Goal: Information Seeking & Learning: Learn about a topic

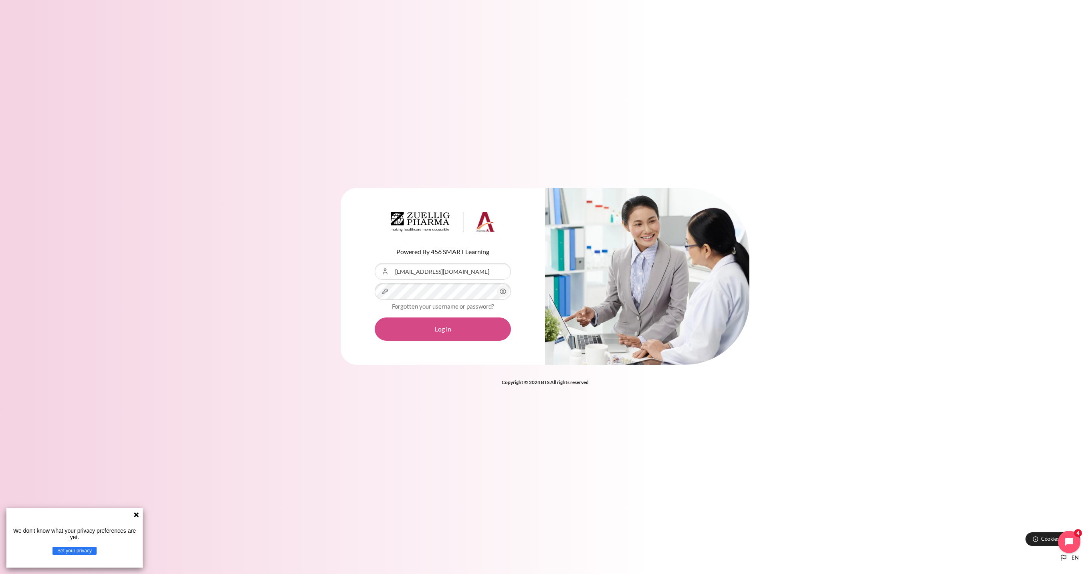
click at [454, 332] on button "Log in" at bounding box center [443, 329] width 136 height 23
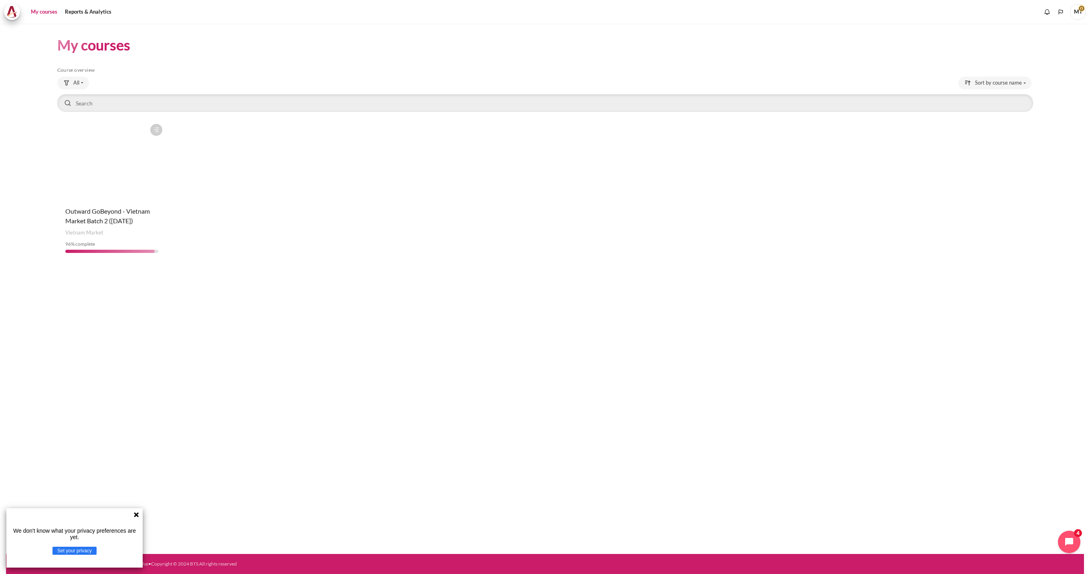
click at [105, 179] on figure "Content" at bounding box center [111, 160] width 109 height 80
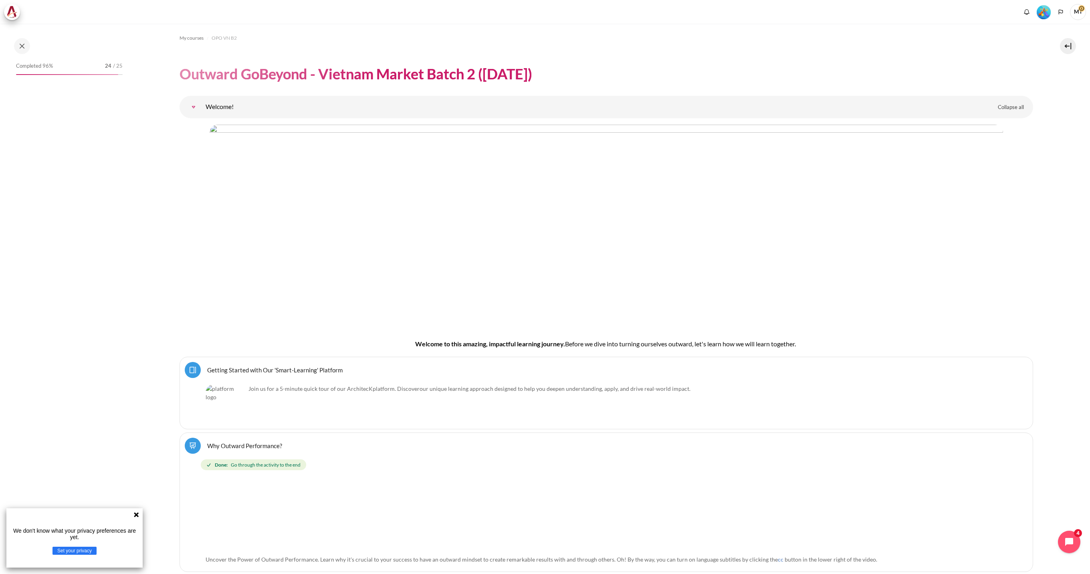
click at [136, 518] on div "We don't know what your privacy preferences are yet. Set your privacy" at bounding box center [74, 537] width 136 height 59
click at [137, 517] on icon at bounding box center [136, 514] width 5 height 5
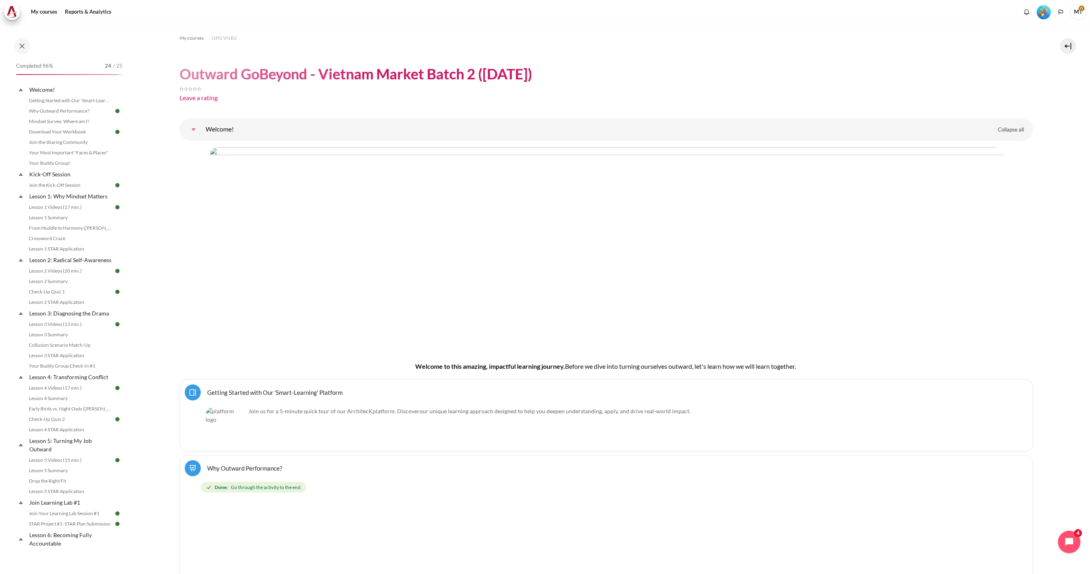
scroll to position [665, 0]
click at [85, 380] on link "STAR Impact Story Video Submission" at bounding box center [69, 379] width 87 height 10
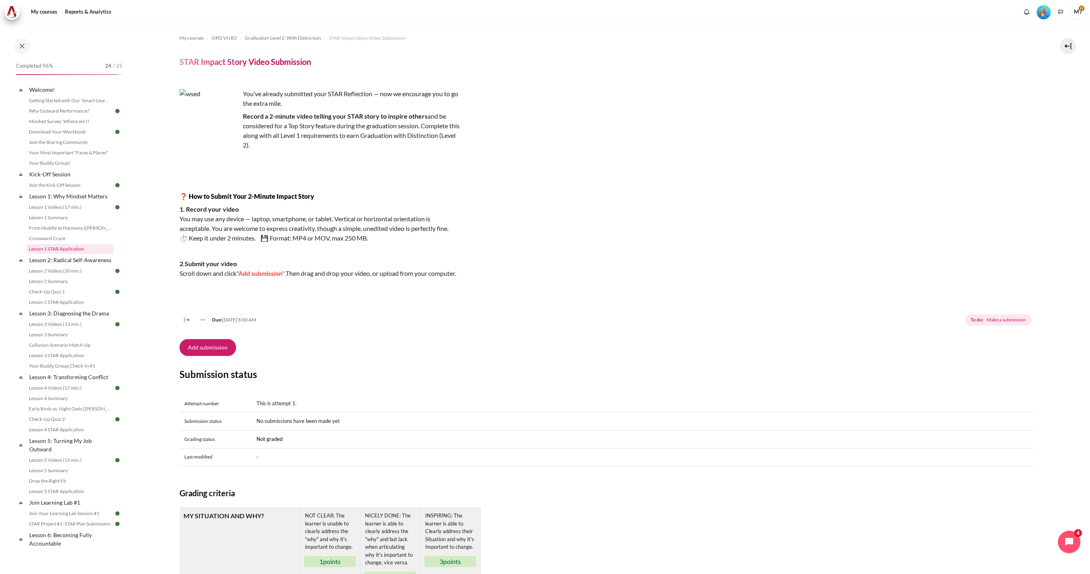
click at [69, 251] on link "Lesson 1 STAR Application" at bounding box center [69, 249] width 87 height 10
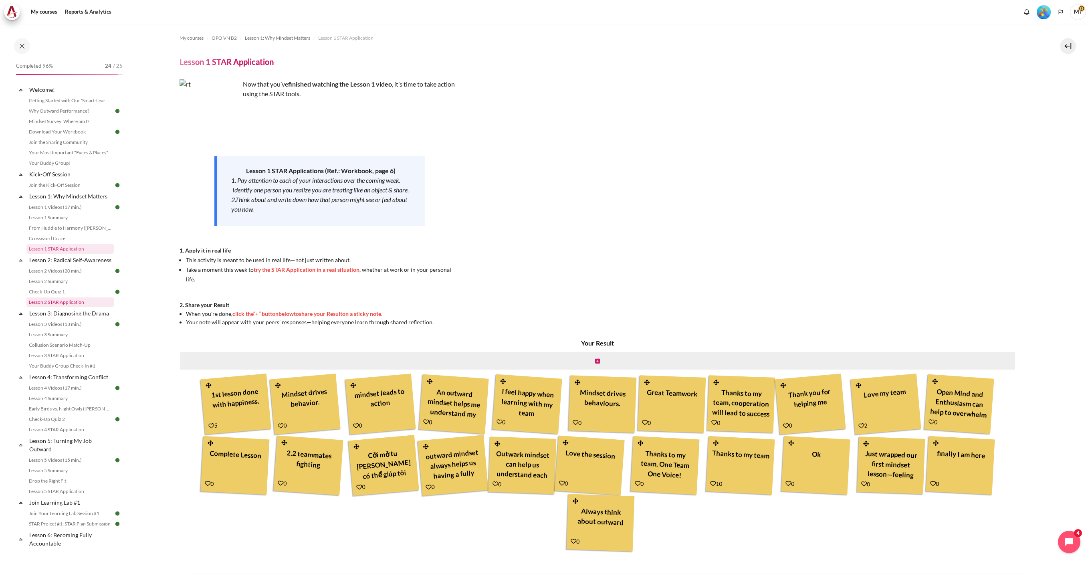
click at [62, 307] on link "Lesson 2 STAR Application" at bounding box center [69, 302] width 87 height 10
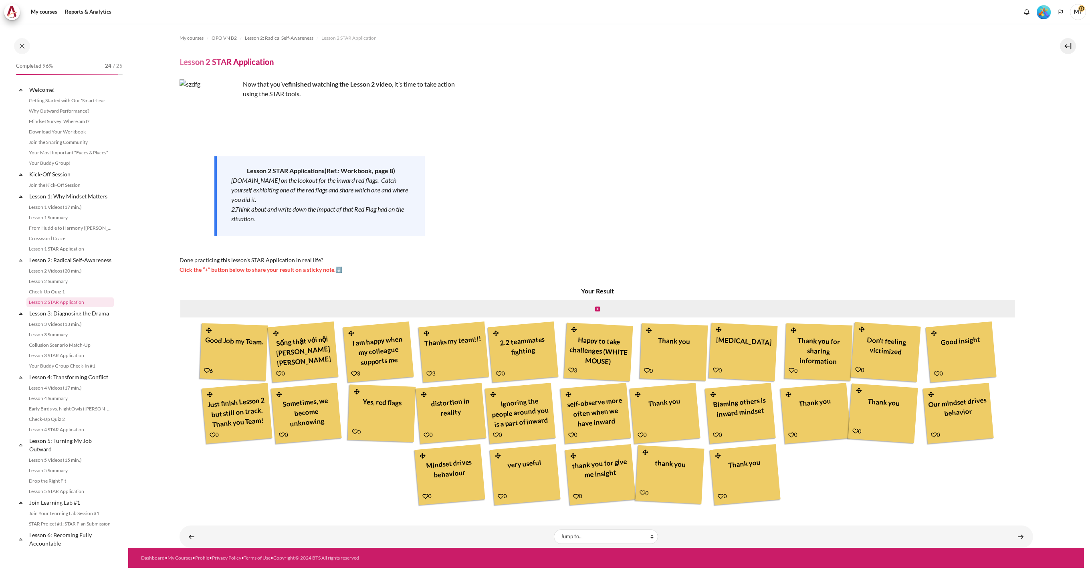
scroll to position [4, 0]
click at [56, 212] on link "Lesson 1 Summary" at bounding box center [69, 214] width 87 height 10
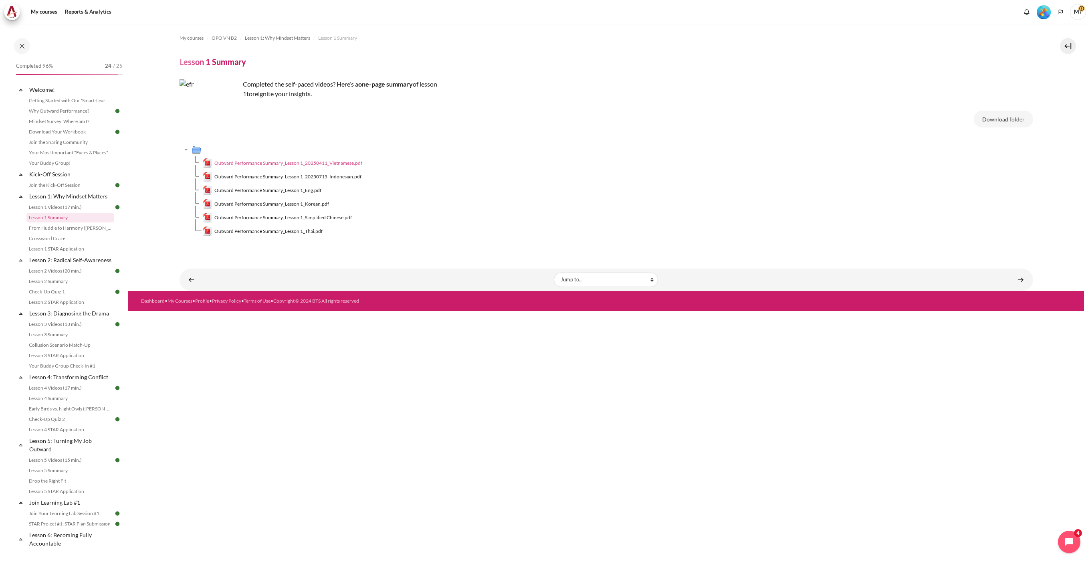
click at [311, 162] on span "Outward Performance Summary_Lesson 1_20250411_Vietnamese.pdf" at bounding box center [288, 163] width 148 height 7
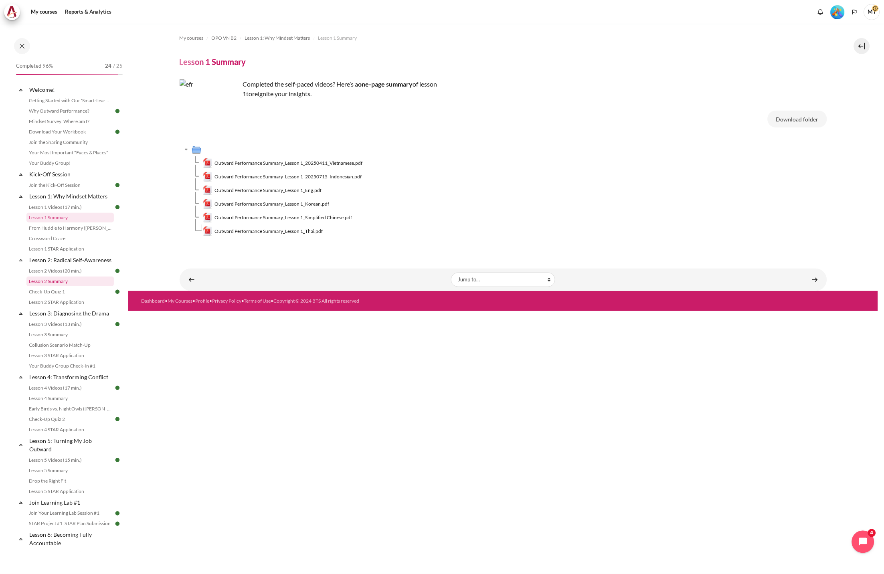
click at [63, 286] on link "Lesson 2 Summary" at bounding box center [69, 282] width 87 height 10
click at [321, 163] on span "Outward Performance Summary_Lesson 2_20250411_Vietnamese.pdf" at bounding box center [288, 163] width 148 height 7
click at [61, 307] on link "Lesson 2 STAR Application" at bounding box center [69, 302] width 87 height 10
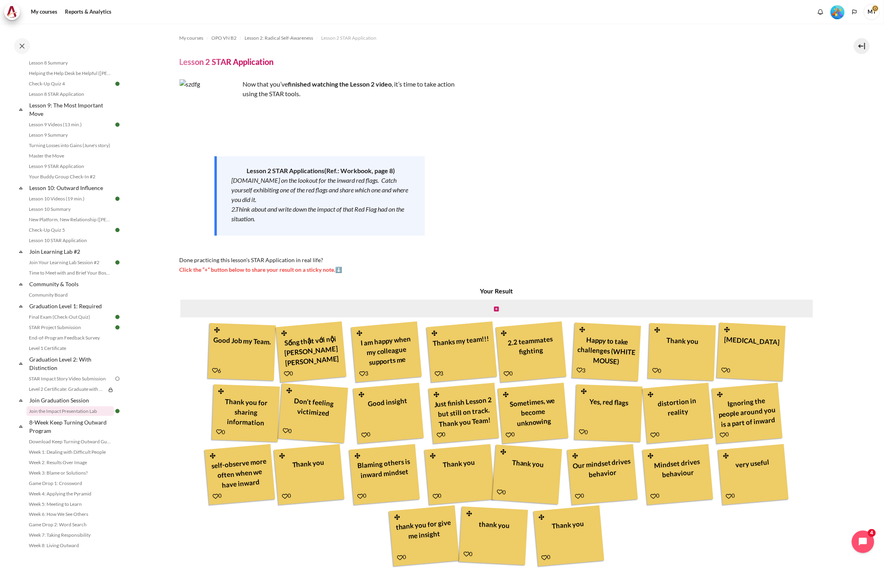
scroll to position [665, 0]
click at [62, 328] on link "STAR Project Submission" at bounding box center [69, 328] width 87 height 10
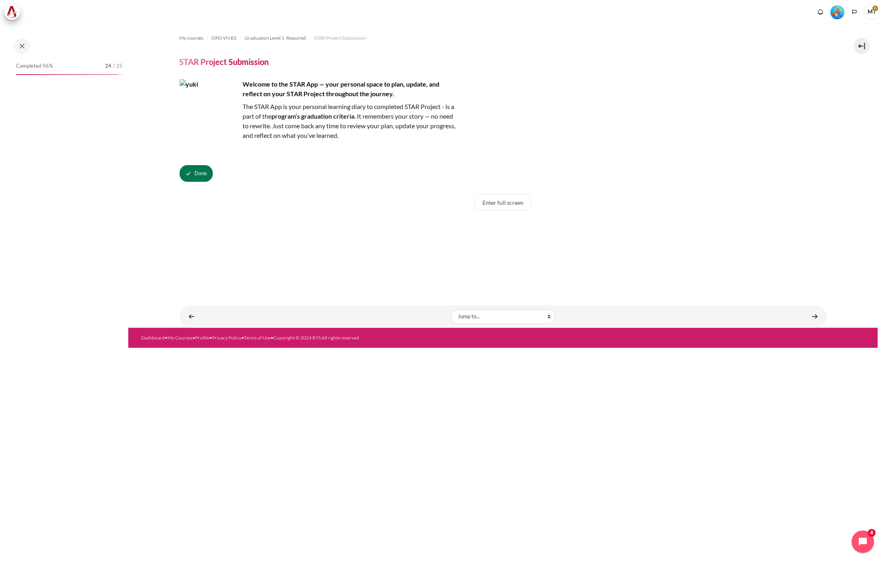
scroll to position [665, 0]
